Goal: Transaction & Acquisition: Download file/media

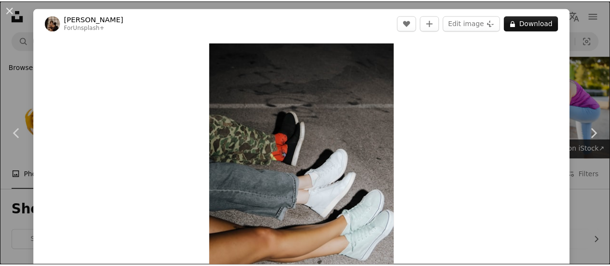
scroll to position [679, 0]
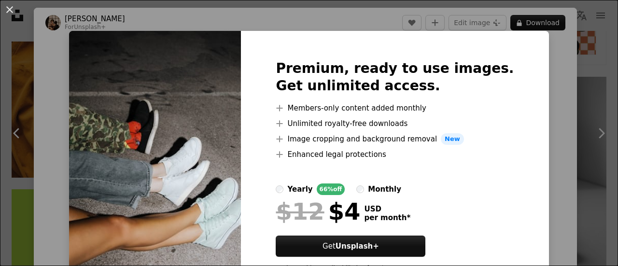
click at [535, 32] on div "An X shape Premium, ready to use images. Get unlimited access. A plus sign Memb…" at bounding box center [309, 133] width 618 height 266
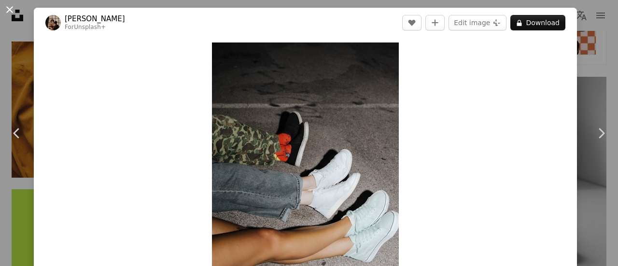
click at [4, 9] on button "An X shape" at bounding box center [10, 10] width 12 height 12
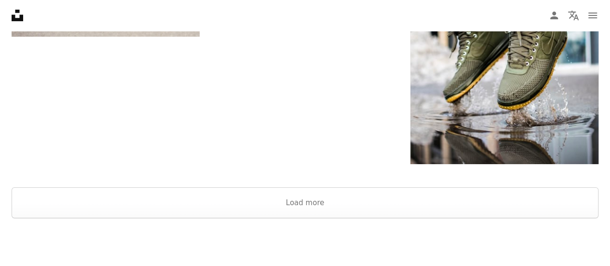
scroll to position [1761, 0]
click at [249, 199] on button "Load more" at bounding box center [305, 202] width 587 height 31
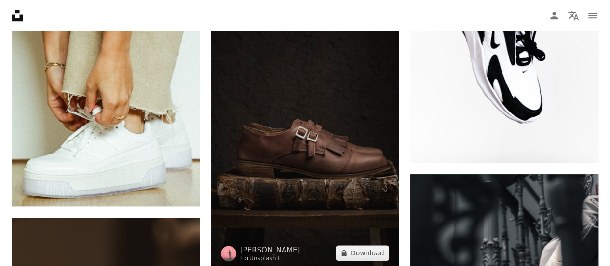
scroll to position [11400, 0]
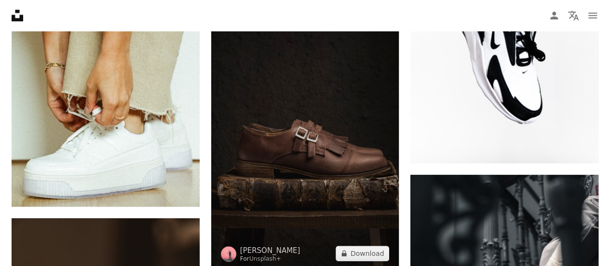
click at [299, 205] on img at bounding box center [305, 103] width 188 height 334
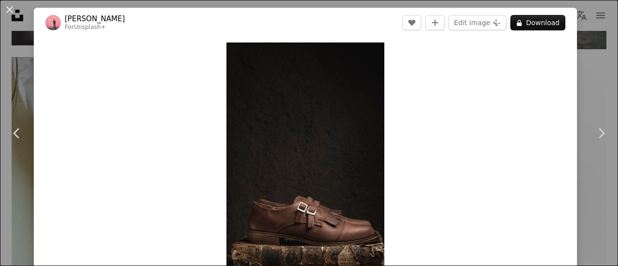
click at [599, 48] on div "An X shape Chevron left Chevron right [PERSON_NAME] For Unsplash+ A heart A plu…" at bounding box center [309, 133] width 618 height 266
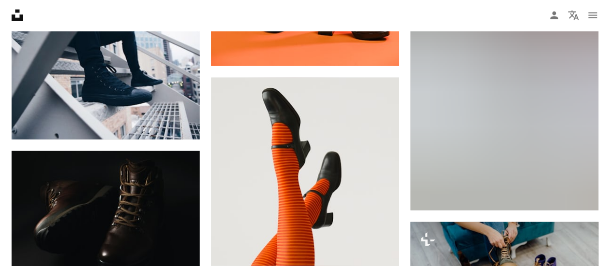
scroll to position [17500, 0]
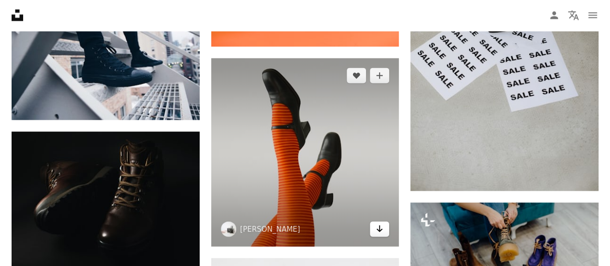
click at [377, 226] on icon "Arrow pointing down" at bounding box center [380, 229] width 8 height 12
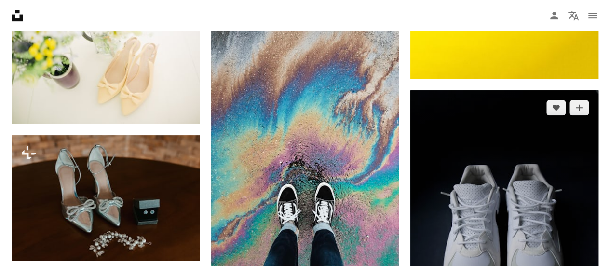
scroll to position [18613, 0]
